Goal: Information Seeking & Learning: Check status

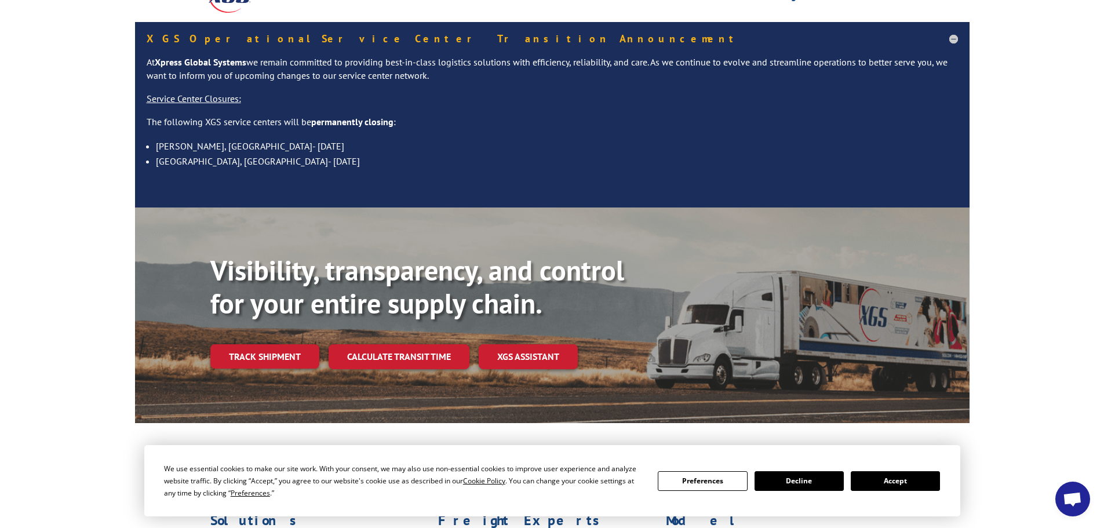
scroll to position [174, 0]
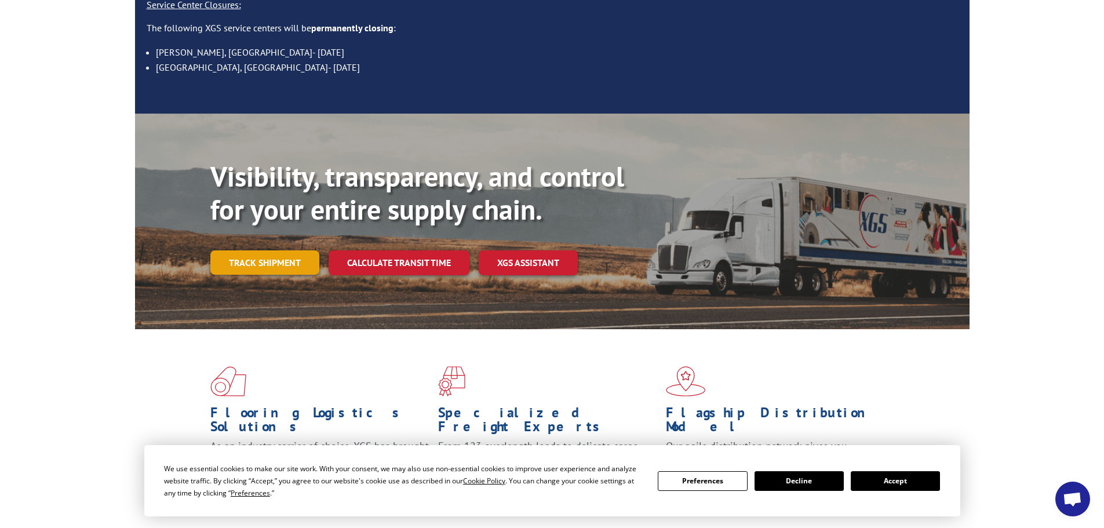
click at [232, 250] on link "Track shipment" at bounding box center [264, 262] width 109 height 24
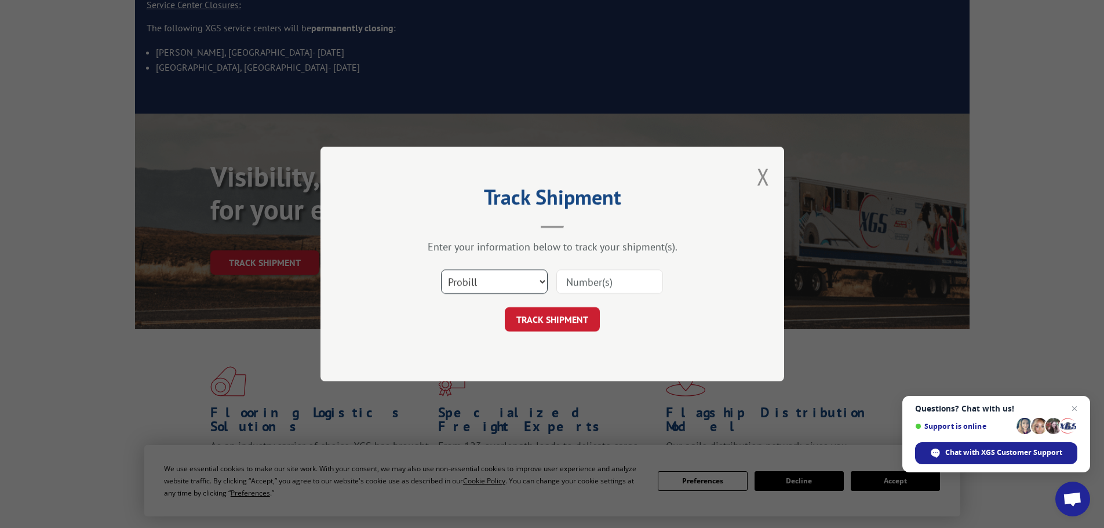
click at [494, 279] on select "Select category... Probill BOL PO" at bounding box center [494, 281] width 107 height 24
select select "bol"
click at [441, 269] on select "Select category... Probill BOL PO" at bounding box center [494, 281] width 107 height 24
click at [586, 272] on input at bounding box center [609, 281] width 107 height 24
click at [589, 285] on input at bounding box center [609, 281] width 107 height 24
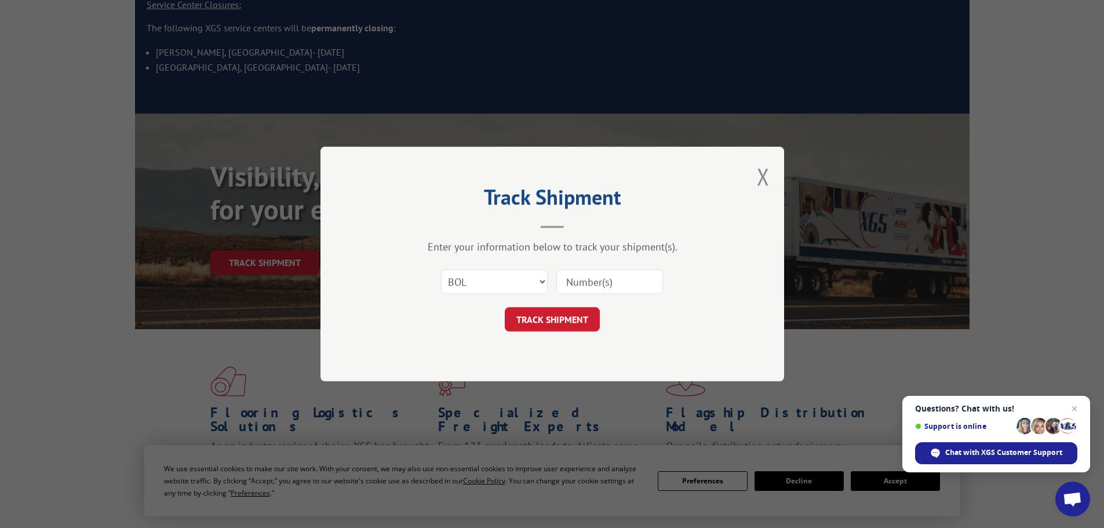
paste input "987974"
type input "987974"
click at [552, 328] on button "TRACK SHIPMENT" at bounding box center [552, 319] width 95 height 24
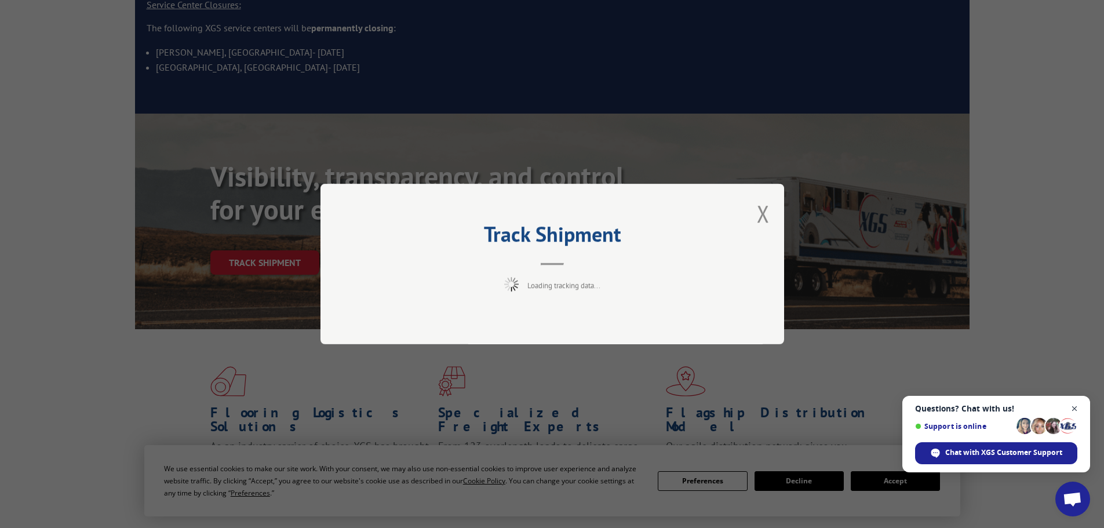
click at [1074, 408] on span "Open chat" at bounding box center [1075, 409] width 14 height 14
